Goal: Task Accomplishment & Management: Manage account settings

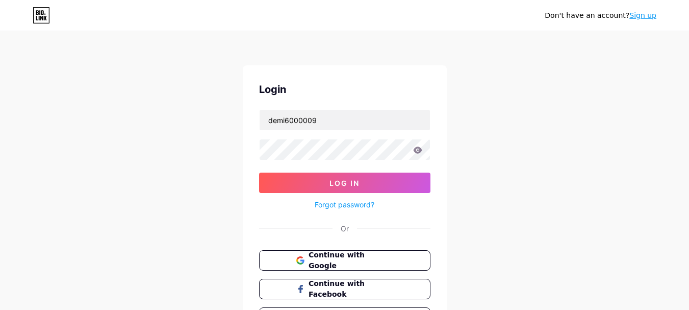
type input "demi6000009"
click at [259, 172] on button "Log In" at bounding box center [344, 182] width 171 height 20
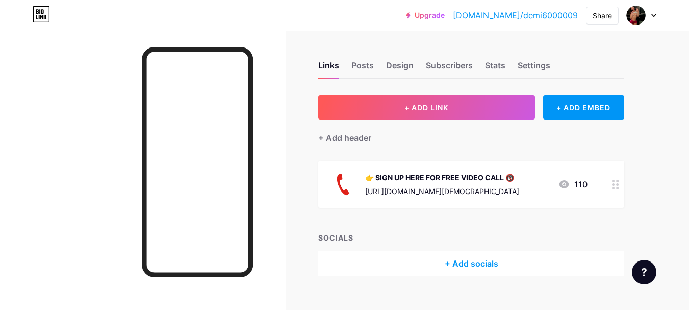
click at [451, 192] on div "[URL][DOMAIN_NAME][DEMOGRAPHIC_DATA]" at bounding box center [442, 191] width 154 height 11
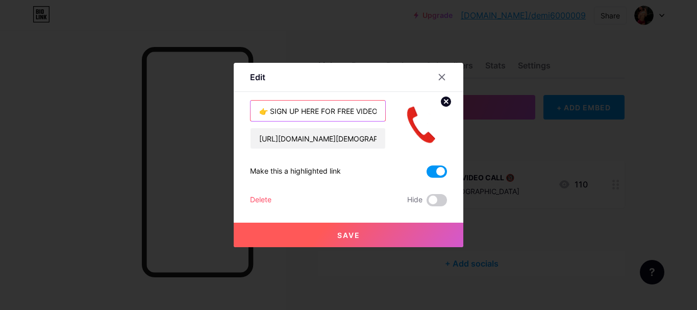
click at [353, 112] on input "👉 SIGN UP HERE FOR FREE VIDEO CALL 🔞" at bounding box center [317, 110] width 135 height 20
click at [360, 112] on input "👉 SIGN UP HERE FOR VIDEO CALL 🔞" at bounding box center [317, 110] width 135 height 20
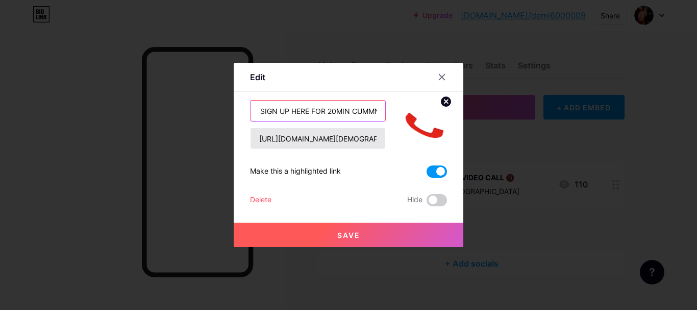
scroll to position [0, 16]
type input "👉 SIGN UP HERE FOR 20MIN CUMM CALL 🔞"
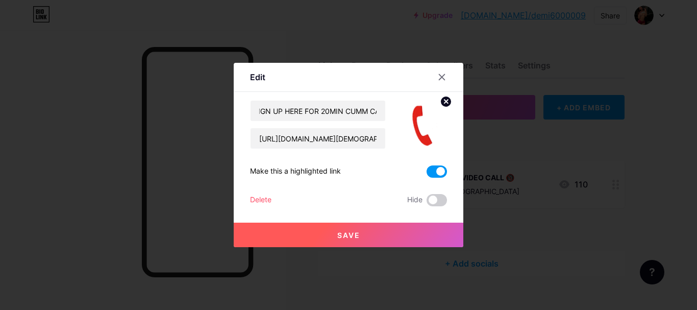
click at [384, 241] on button "Save" at bounding box center [349, 234] width 230 height 24
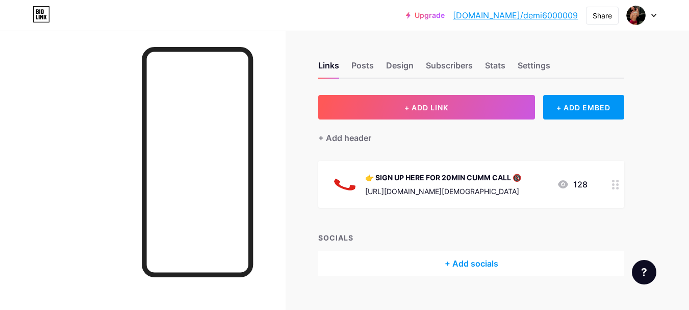
click at [509, 191] on div "[URL][DOMAIN_NAME][DEMOGRAPHIC_DATA]" at bounding box center [443, 191] width 156 height 11
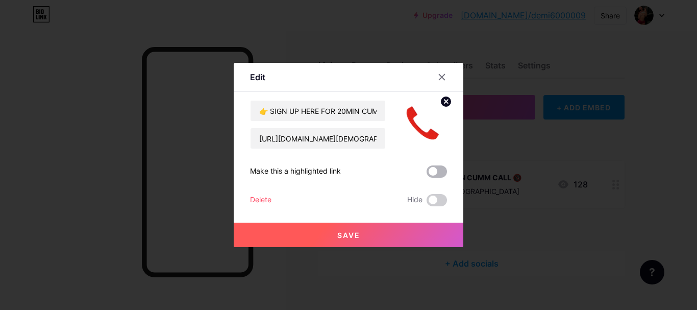
click at [436, 171] on span at bounding box center [436, 171] width 20 height 12
click at [426, 174] on input "checkbox" at bounding box center [426, 174] width 0 height 0
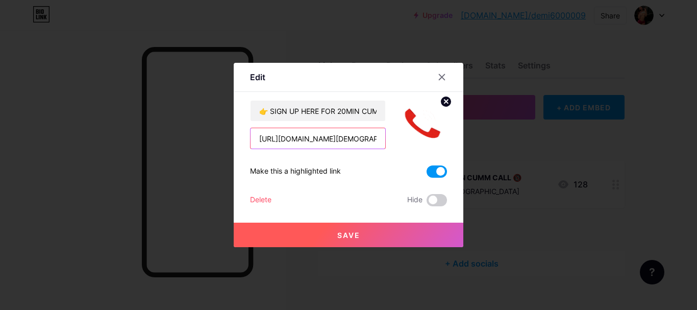
click at [349, 138] on input "[URL][DOMAIN_NAME][DEMOGRAPHIC_DATA]" at bounding box center [317, 138] width 135 height 20
click at [444, 77] on icon at bounding box center [442, 77] width 8 height 8
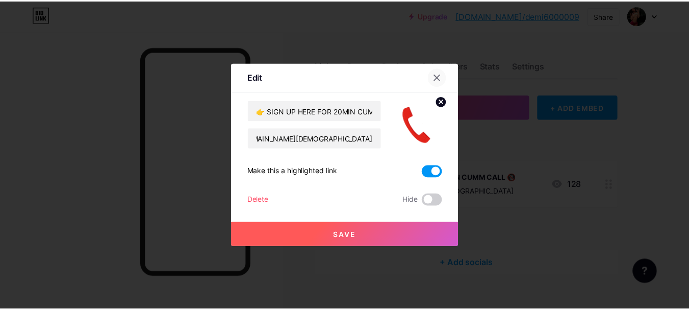
scroll to position [0, 0]
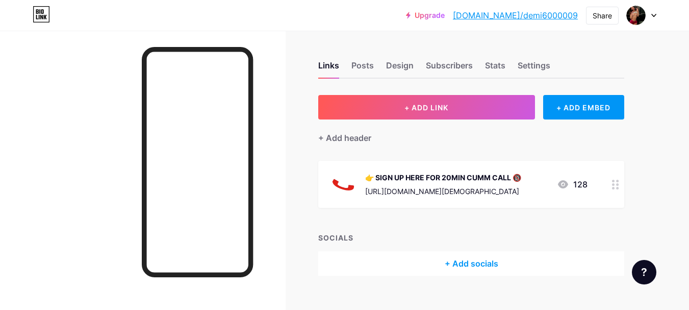
click at [449, 186] on div "[URL][DOMAIN_NAME][DEMOGRAPHIC_DATA]" at bounding box center [443, 191] width 156 height 11
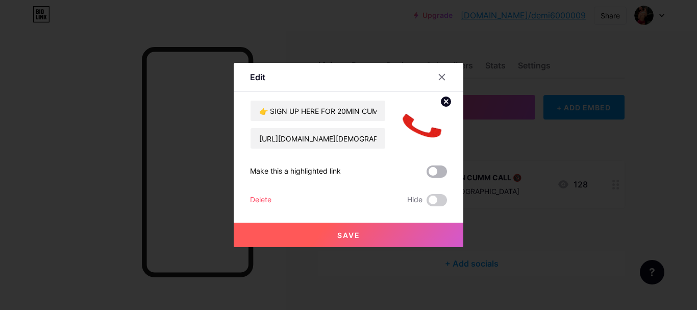
click at [437, 174] on span at bounding box center [436, 171] width 20 height 12
click at [426, 174] on input "checkbox" at bounding box center [426, 174] width 0 height 0
click at [394, 240] on button "Save" at bounding box center [349, 234] width 230 height 24
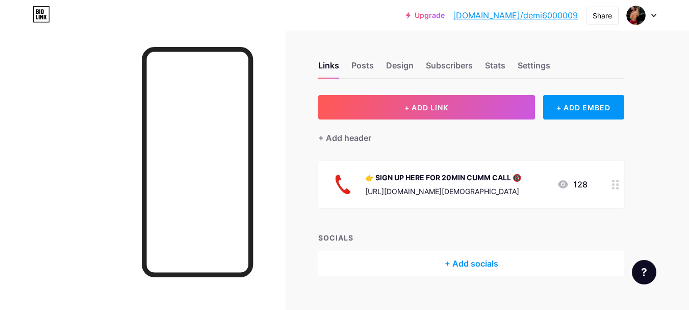
click at [651, 13] on div at bounding box center [642, 15] width 30 height 18
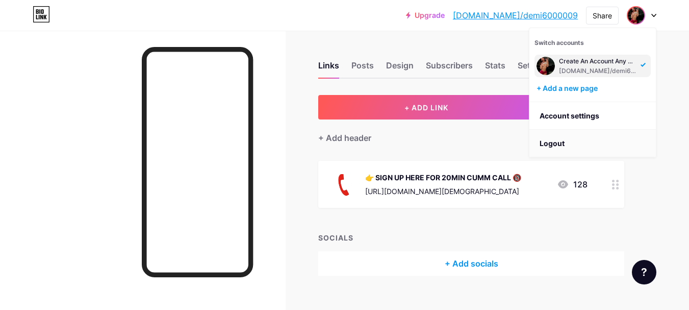
click at [572, 142] on li "Logout" at bounding box center [592, 144] width 127 height 28
